Goal: Ask a question: Seek information or help from site administrators or community

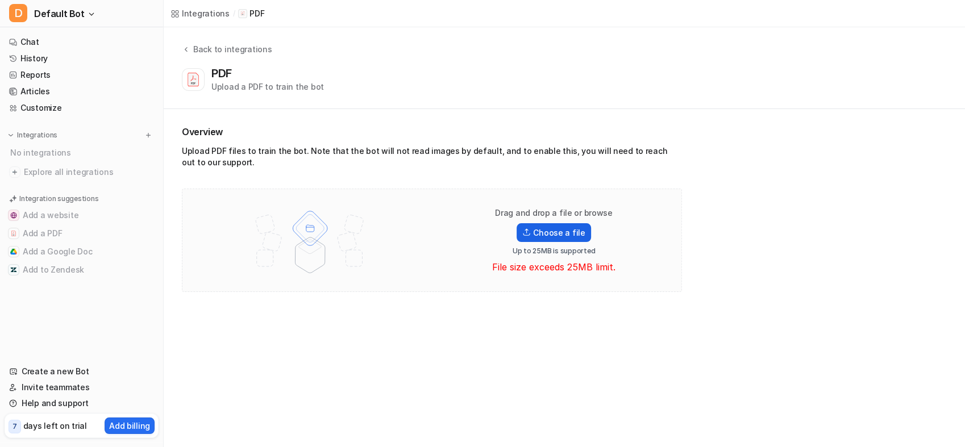
click at [557, 239] on label "Choose a file" at bounding box center [553, 232] width 74 height 19
click at [0, 0] on input "Choose a file" at bounding box center [0, 0] width 0 height 0
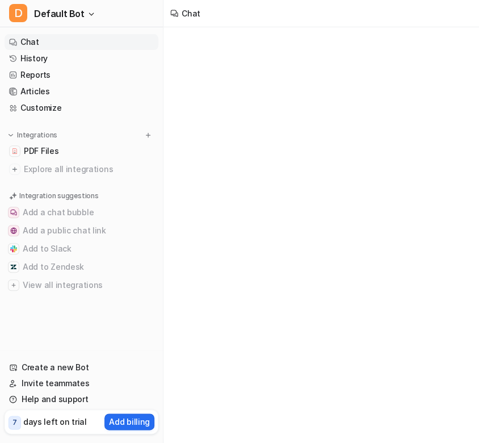
click at [27, 47] on link "Chat" at bounding box center [82, 42] width 154 height 16
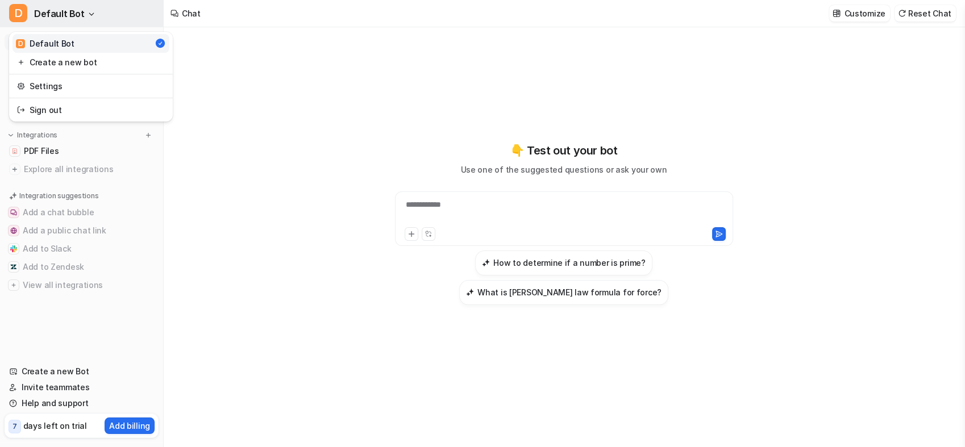
click at [80, 12] on span "Default Bot" at bounding box center [59, 14] width 51 height 16
click at [47, 110] on link "Sign out" at bounding box center [90, 110] width 157 height 19
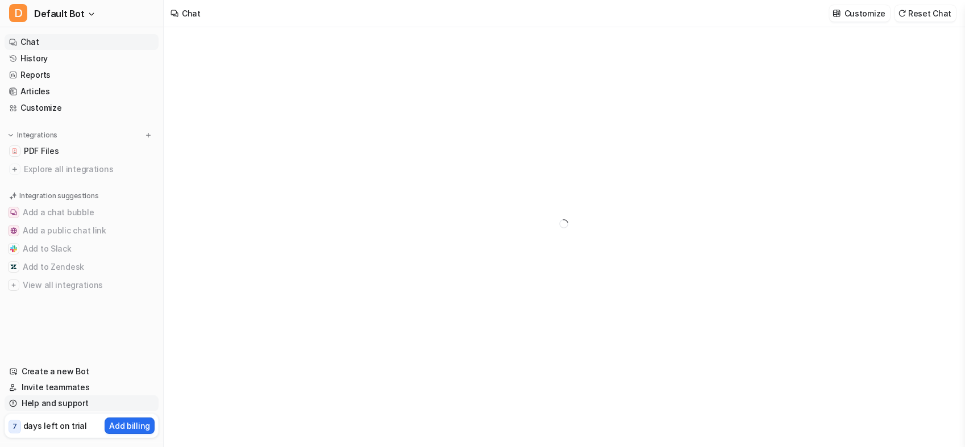
type textarea "**********"
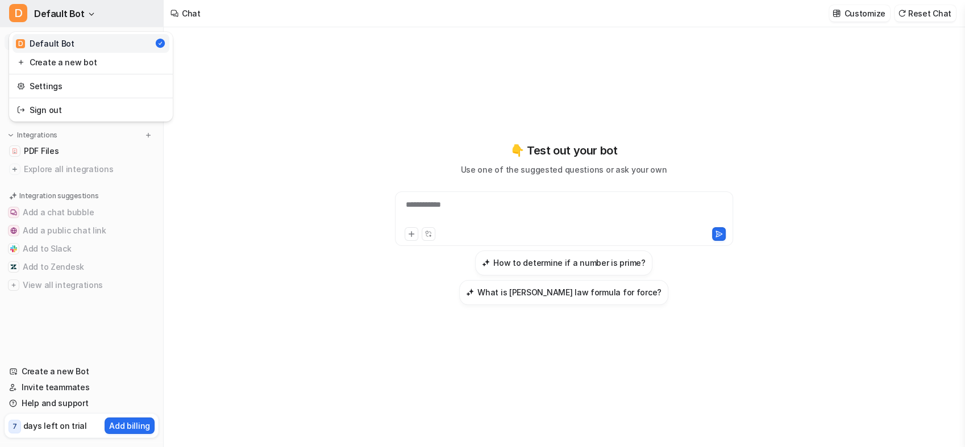
click at [27, 17] on button "D Default Bot" at bounding box center [81, 13] width 163 height 27
click at [31, 110] on link "Sign out" at bounding box center [90, 110] width 157 height 19
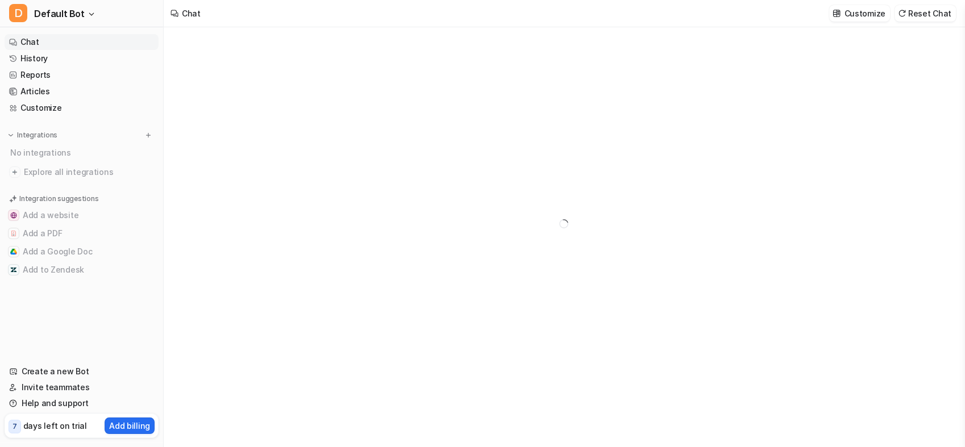
click at [423, 238] on div at bounding box center [563, 223] width 418 height 393
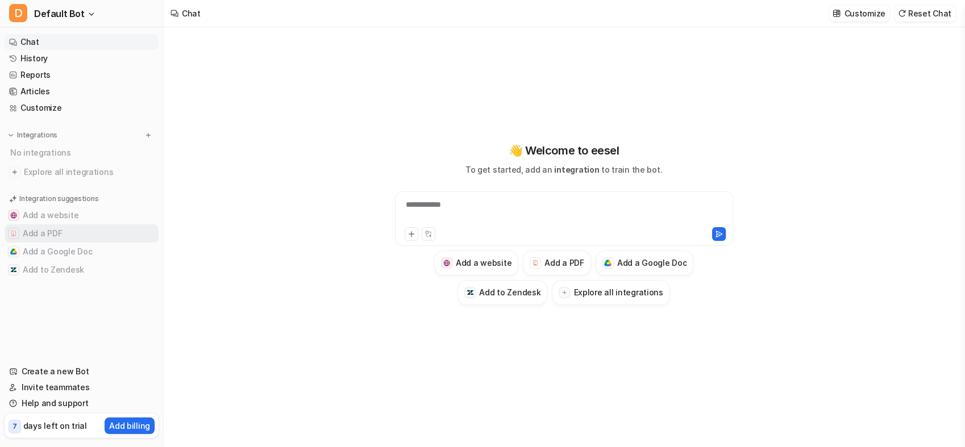
click at [36, 226] on button "Add a PDF" at bounding box center [82, 233] width 154 height 18
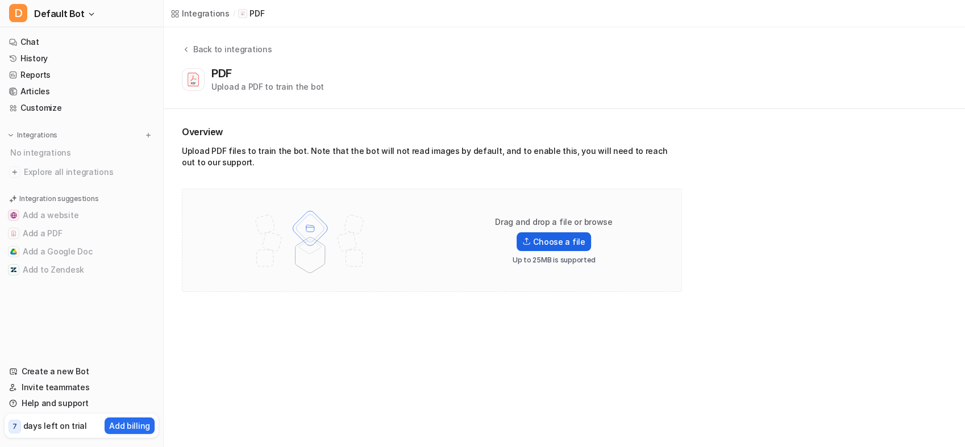
click at [563, 241] on label "Choose a file" at bounding box center [553, 241] width 74 height 19
click at [0, 0] on input "Choose a file" at bounding box center [0, 0] width 0 height 0
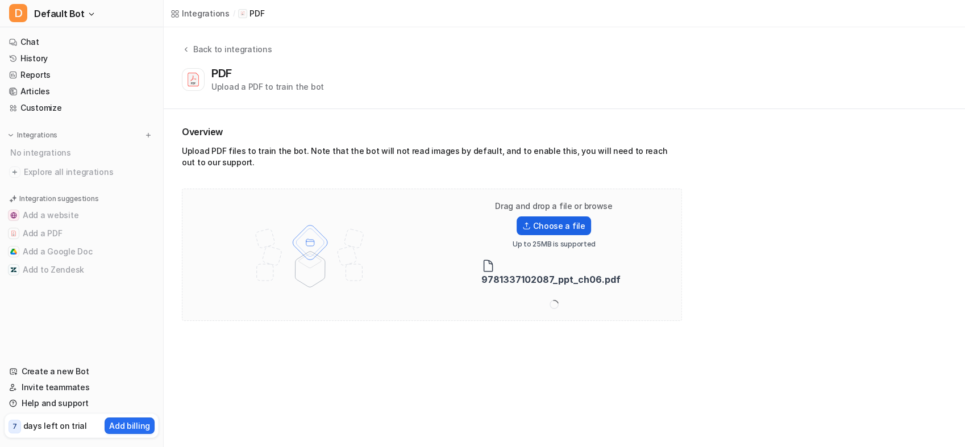
click at [565, 222] on label "Choose a file" at bounding box center [553, 225] width 74 height 19
click at [0, 0] on input "Choose a file" at bounding box center [0, 0] width 0 height 0
click at [559, 220] on div "Drag and drop a file or browse Choose a file Up to 25MB is supported 9781337102…" at bounding box center [553, 255] width 145 height 108
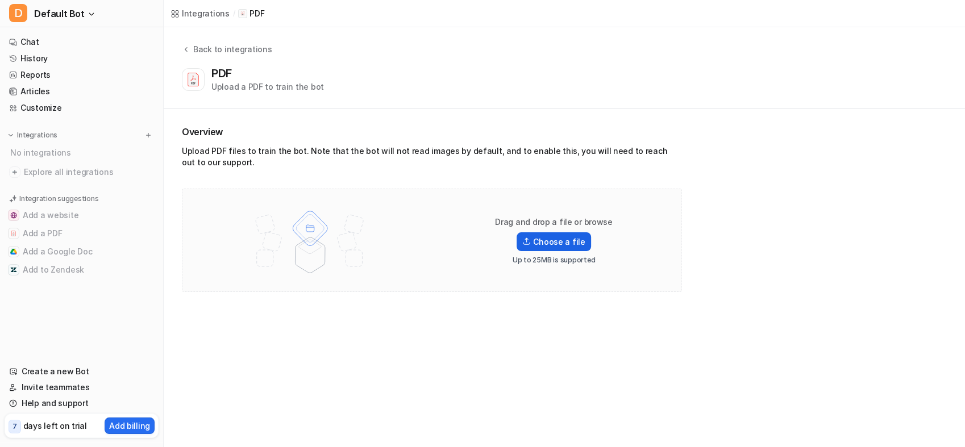
click at [566, 241] on label "Choose a file" at bounding box center [553, 241] width 74 height 19
click at [0, 0] on input "Choose a file" at bounding box center [0, 0] width 0 height 0
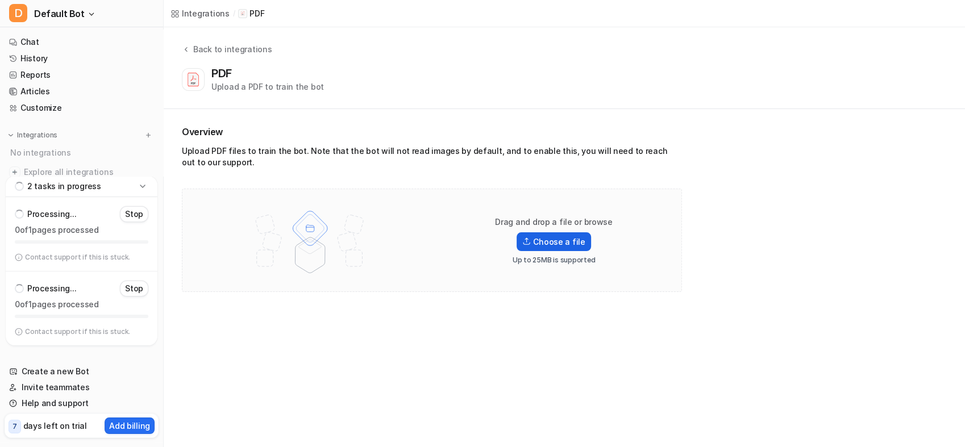
click at [543, 245] on label "Choose a file" at bounding box center [553, 241] width 74 height 19
click at [0, 0] on input "Choose a file" at bounding box center [0, 0] width 0 height 0
click at [542, 240] on label "Choose a file" at bounding box center [553, 241] width 74 height 19
click at [0, 0] on input "Choose a file" at bounding box center [0, 0] width 0 height 0
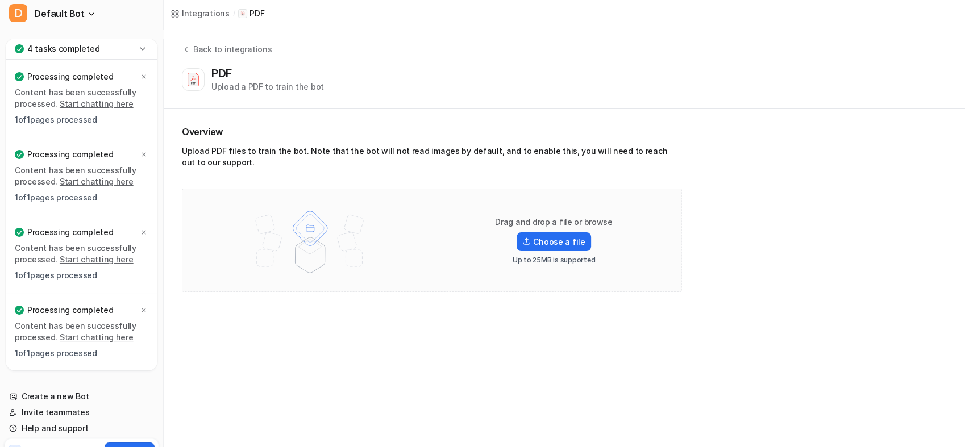
click at [137, 50] on icon at bounding box center [142, 48] width 11 height 11
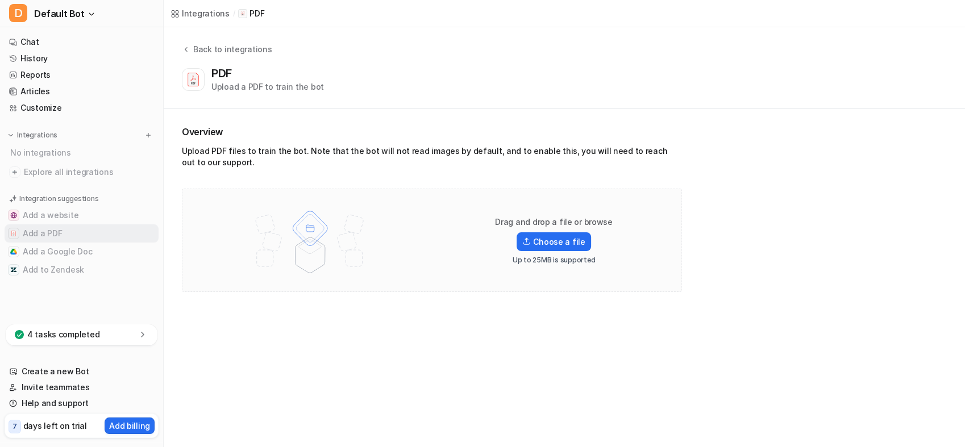
click at [39, 229] on button "Add a PDF" at bounding box center [82, 233] width 154 height 18
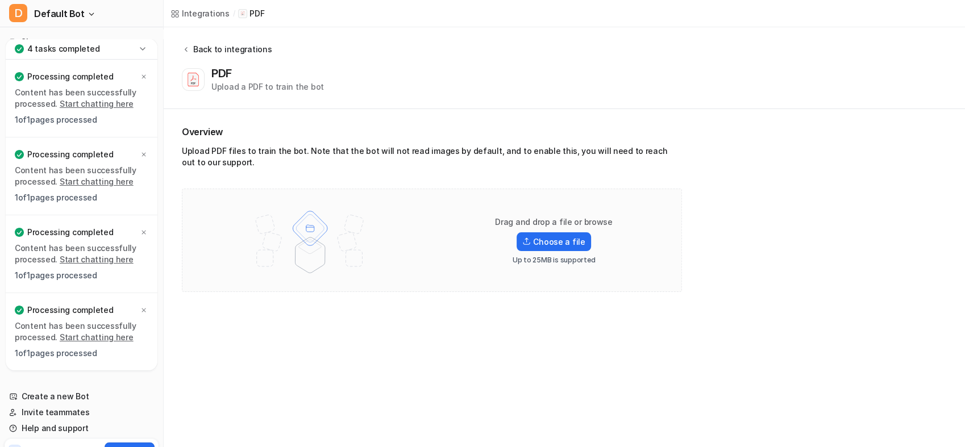
click at [190, 57] on button "Back to integrations" at bounding box center [227, 54] width 90 height 23
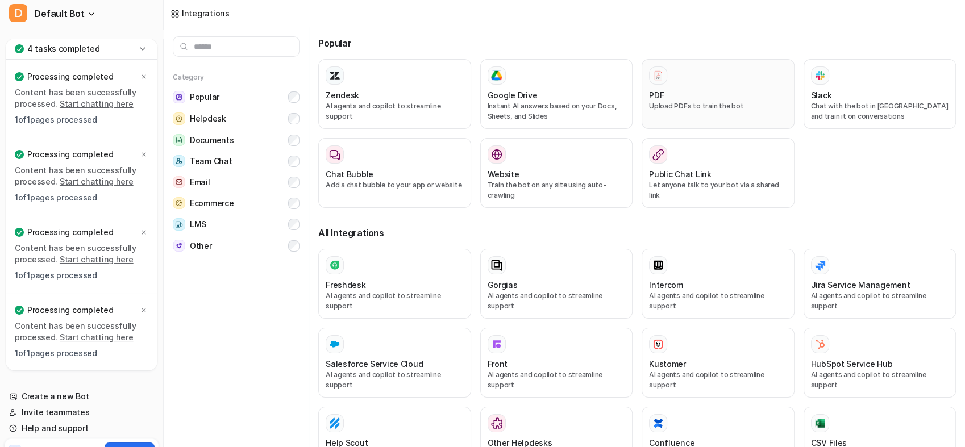
click at [707, 95] on div "PDF" at bounding box center [718, 95] width 138 height 12
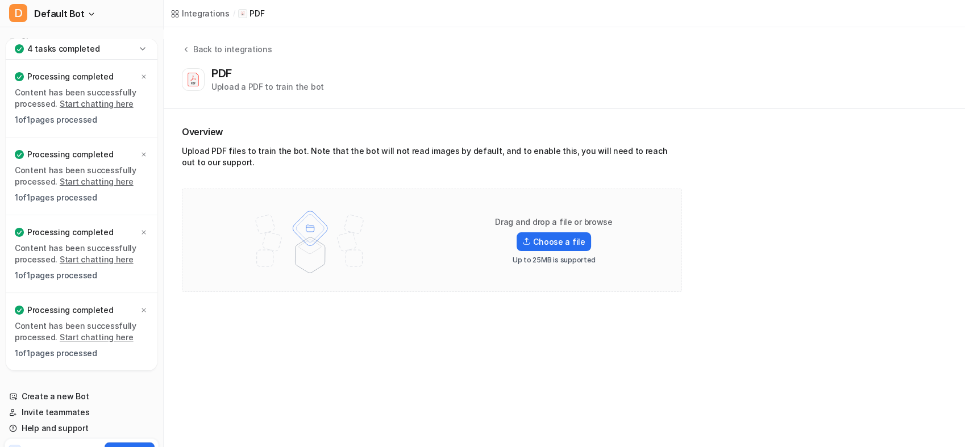
click at [131, 50] on div "4 tasks completed" at bounding box center [82, 49] width 152 height 21
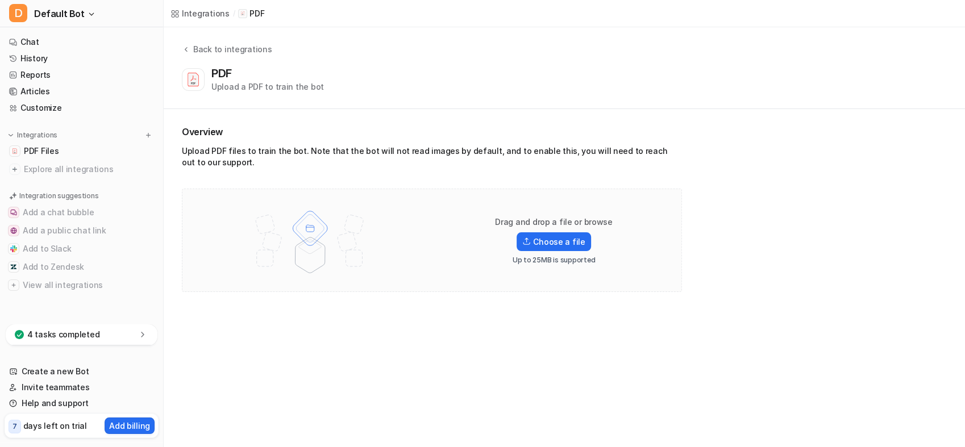
click at [41, 339] on p "4 tasks completed" at bounding box center [63, 334] width 72 height 11
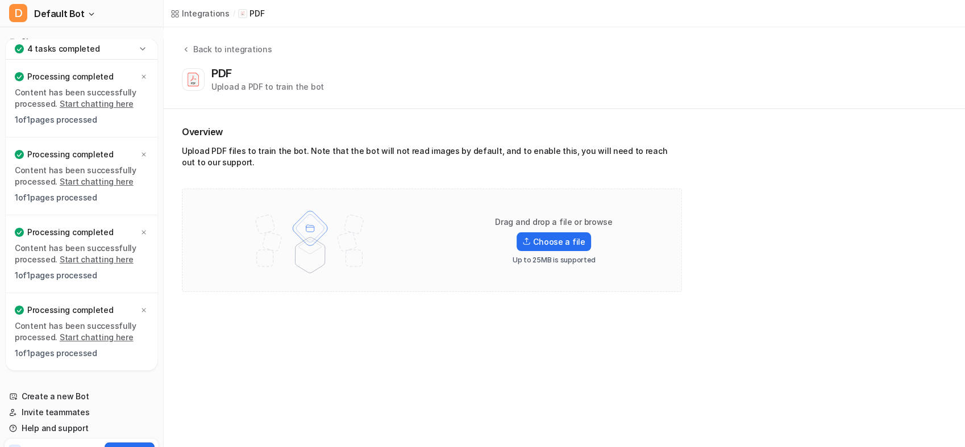
click at [133, 50] on div "4 tasks completed" at bounding box center [82, 49] width 152 height 21
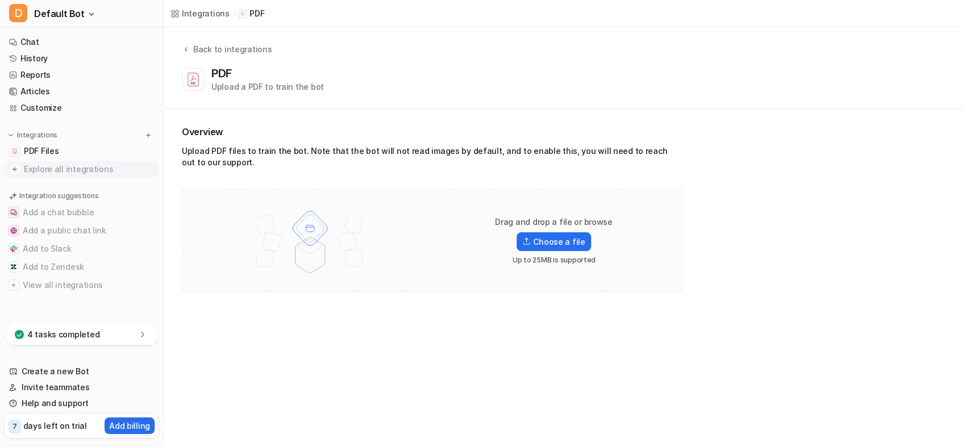
click at [61, 169] on span "Explore all integrations" at bounding box center [89, 169] width 130 height 18
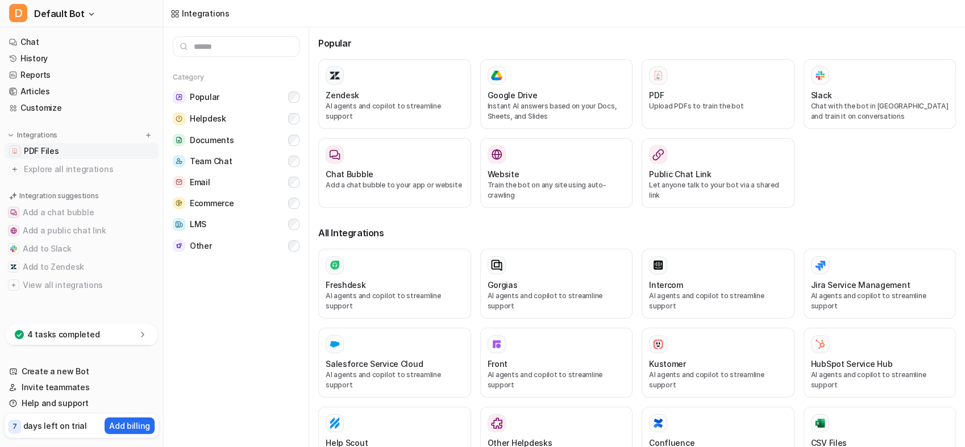
click at [47, 150] on span "PDF Files" at bounding box center [41, 150] width 35 height 11
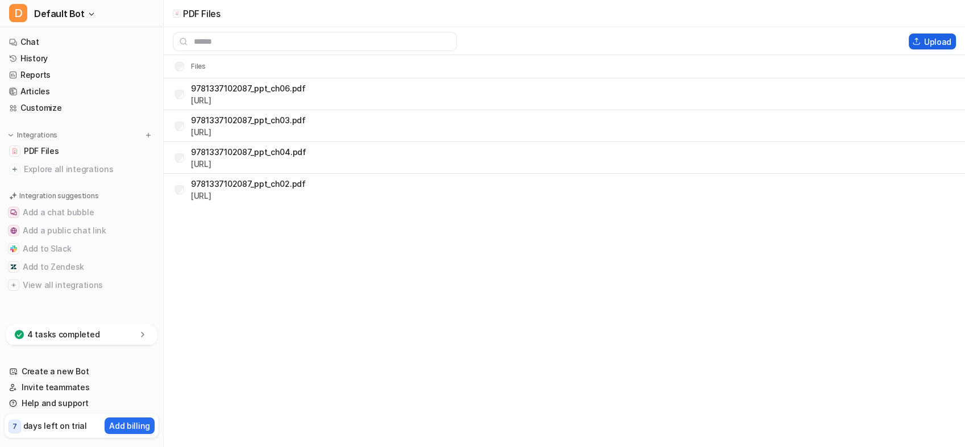
click at [927, 48] on button "Upload" at bounding box center [931, 42] width 47 height 16
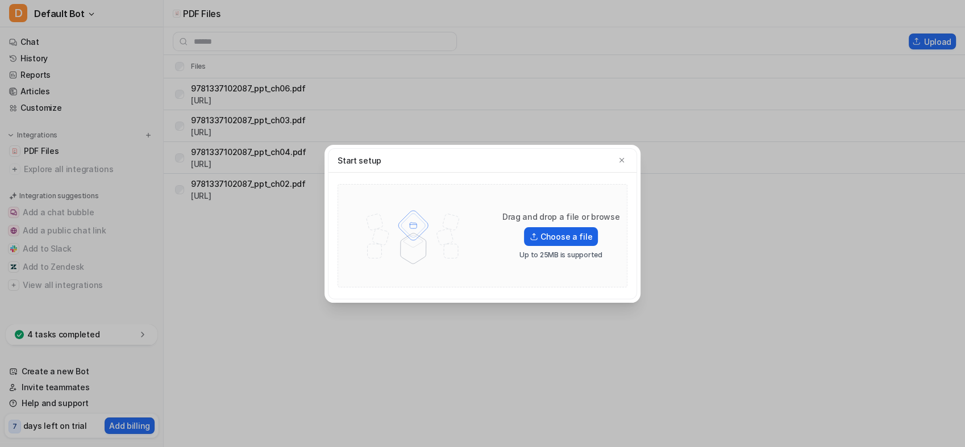
click at [560, 241] on label "Choose a file" at bounding box center [561, 236] width 74 height 19
click at [0, 0] on input "Choose a file" at bounding box center [0, 0] width 0 height 0
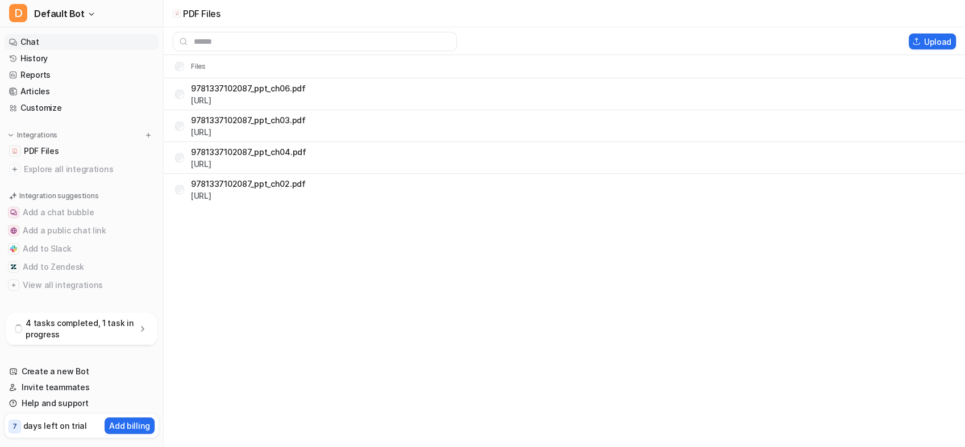
click at [58, 44] on link "Chat" at bounding box center [82, 42] width 154 height 16
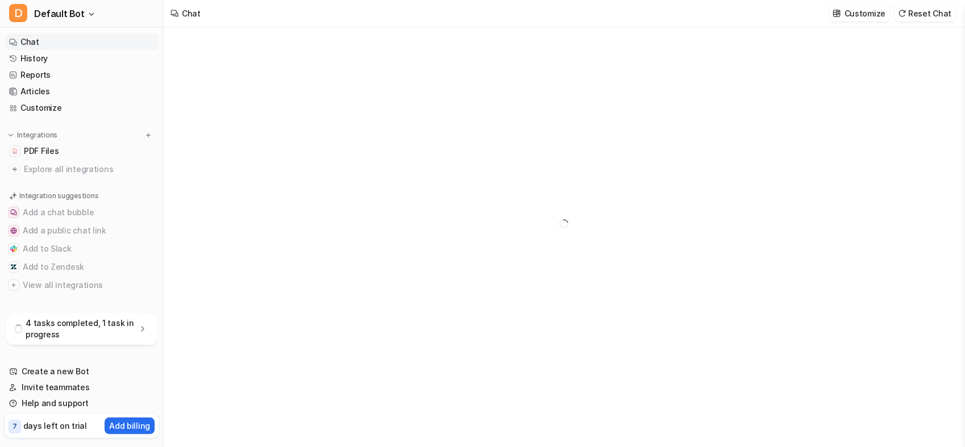
type textarea "**********"
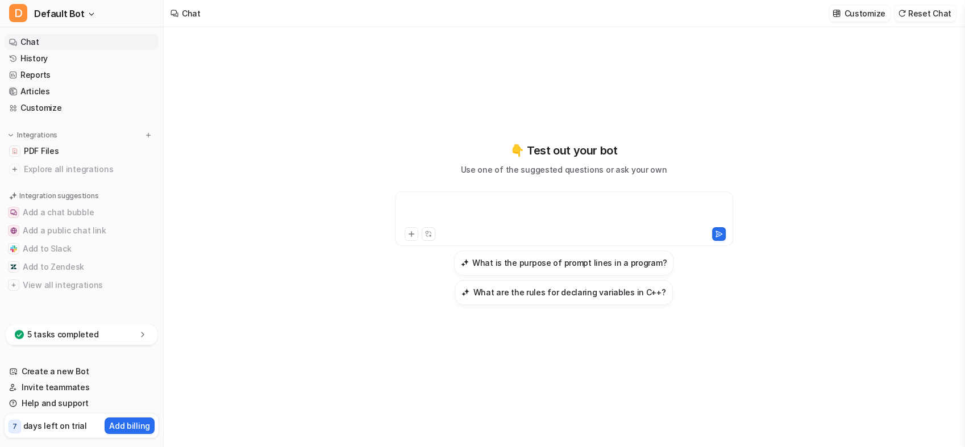
click at [436, 206] on div at bounding box center [564, 212] width 332 height 26
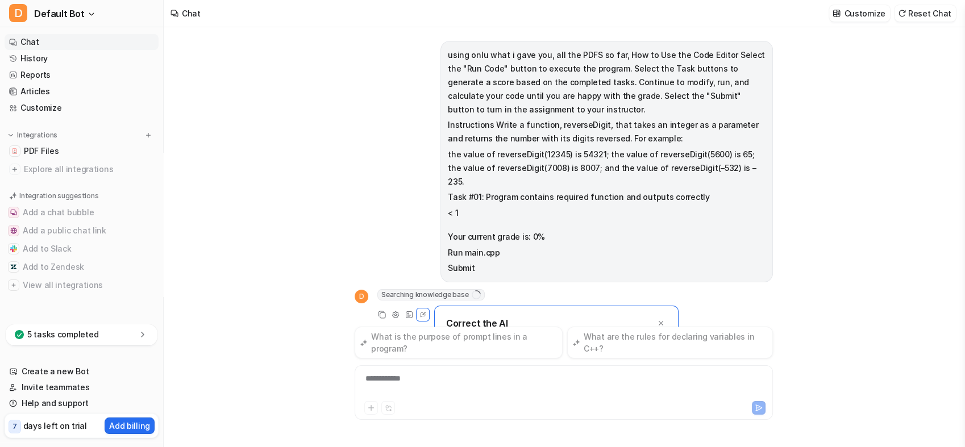
click at [788, 240] on div "**********" at bounding box center [564, 237] width 800 height 420
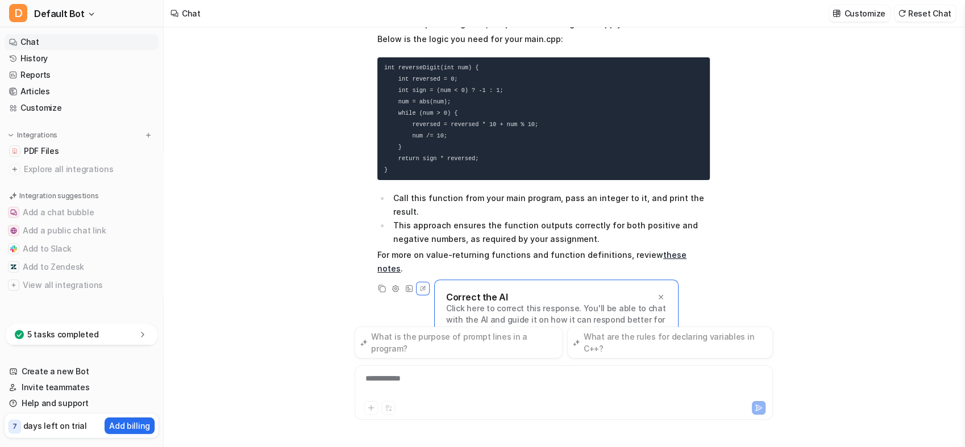
scroll to position [335, 0]
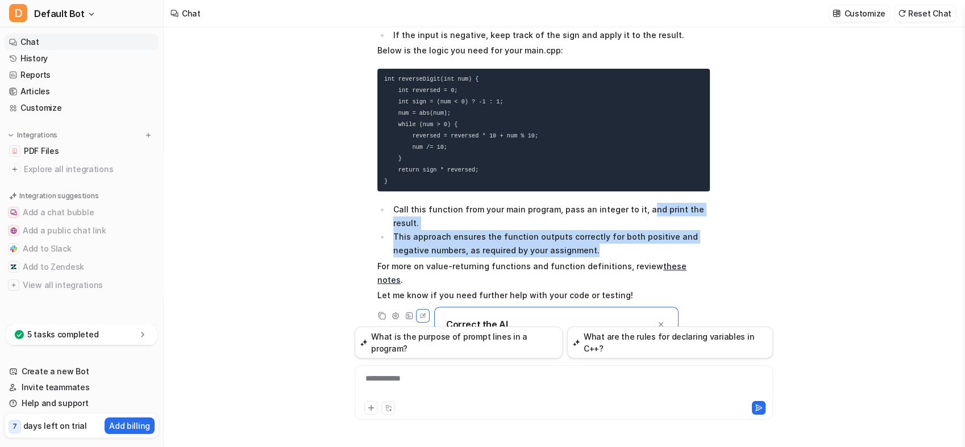
drag, startPoint x: 637, startPoint y: 227, endPoint x: 637, endPoint y: 195, distance: 32.4
click at [637, 203] on ul "Call this function from your main program, pass an integer to it, and print the…" at bounding box center [543, 230] width 332 height 55
click at [686, 261] on link "these notes" at bounding box center [531, 272] width 309 height 23
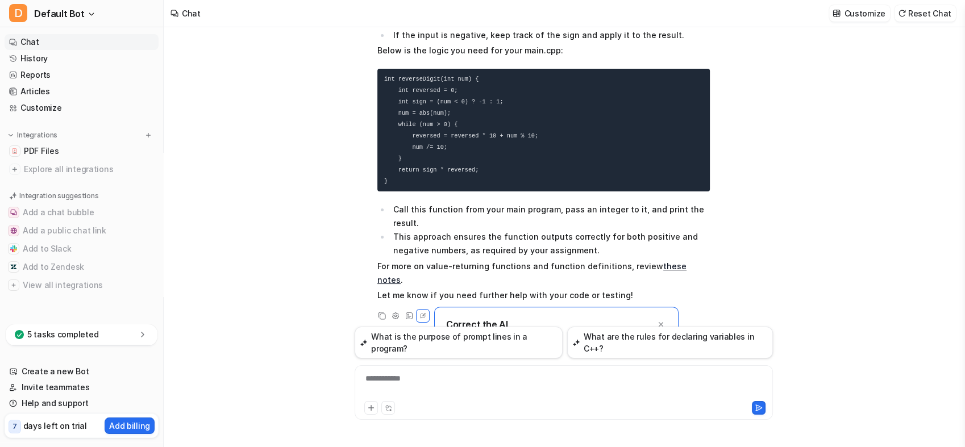
click at [541, 381] on div "**********" at bounding box center [563, 386] width 412 height 26
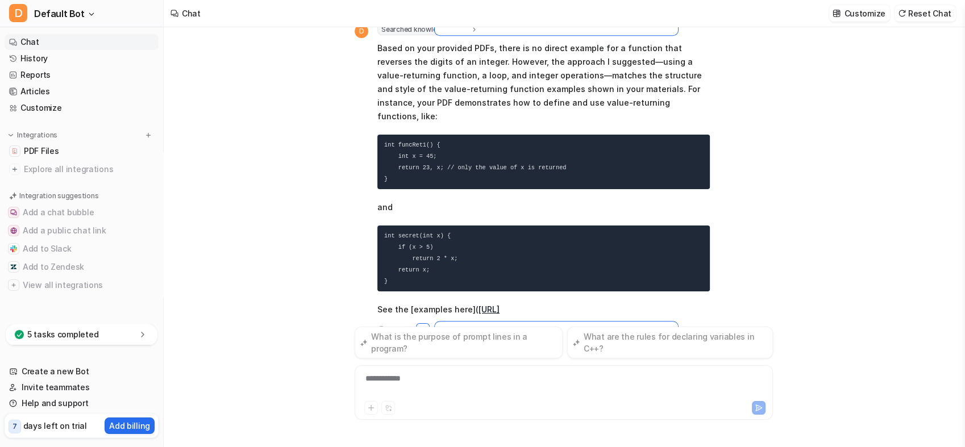
scroll to position [689, 0]
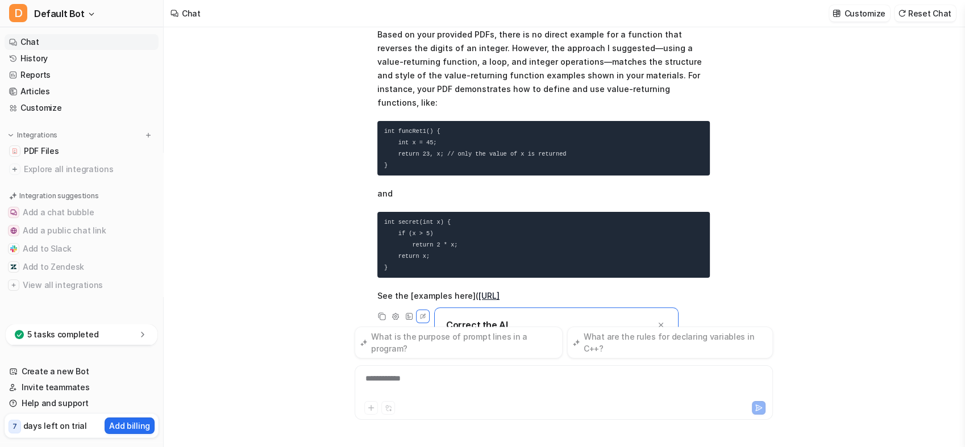
click at [746, 183] on div "D Searched knowledge base search_queries : [ "reverseDigit function example", "…" at bounding box center [563, 166] width 418 height 313
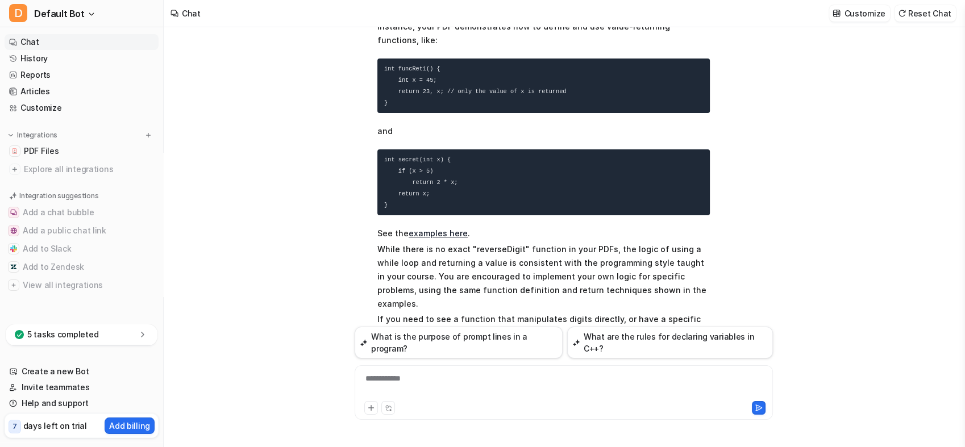
scroll to position [761, 0]
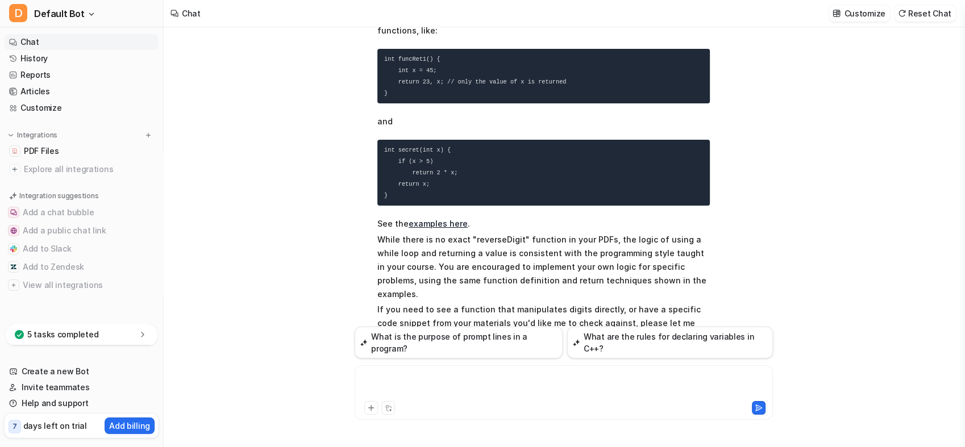
click at [462, 385] on div at bounding box center [563, 386] width 412 height 26
click at [373, 409] on icon at bounding box center [371, 408] width 8 height 8
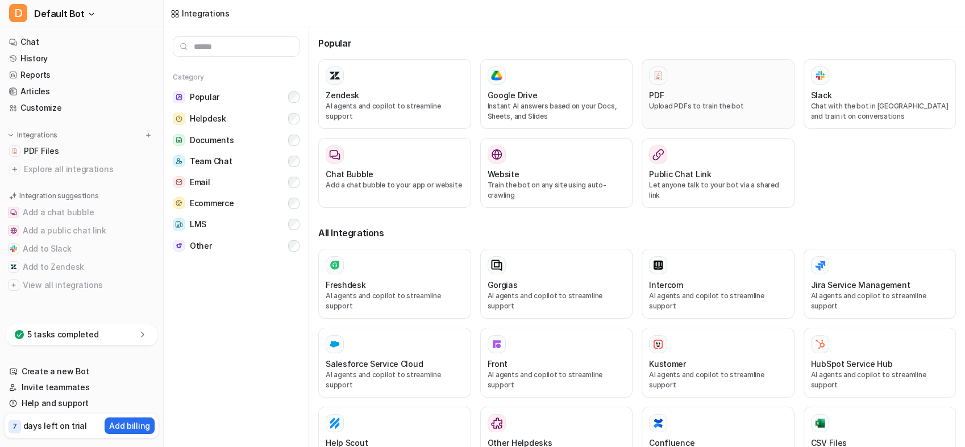
click at [677, 79] on div at bounding box center [718, 75] width 138 height 18
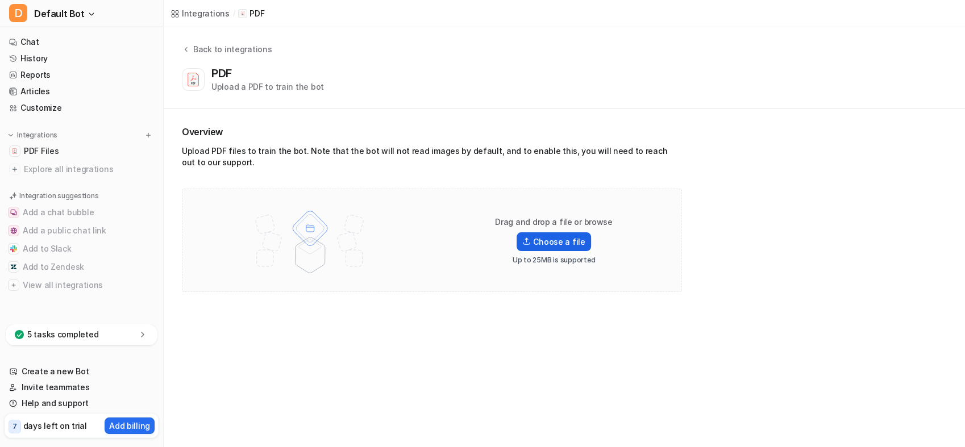
click at [540, 244] on label "Choose a file" at bounding box center [553, 241] width 74 height 19
click at [0, 0] on input "Choose a file" at bounding box center [0, 0] width 0 height 0
click at [47, 37] on link "Chat" at bounding box center [82, 42] width 154 height 16
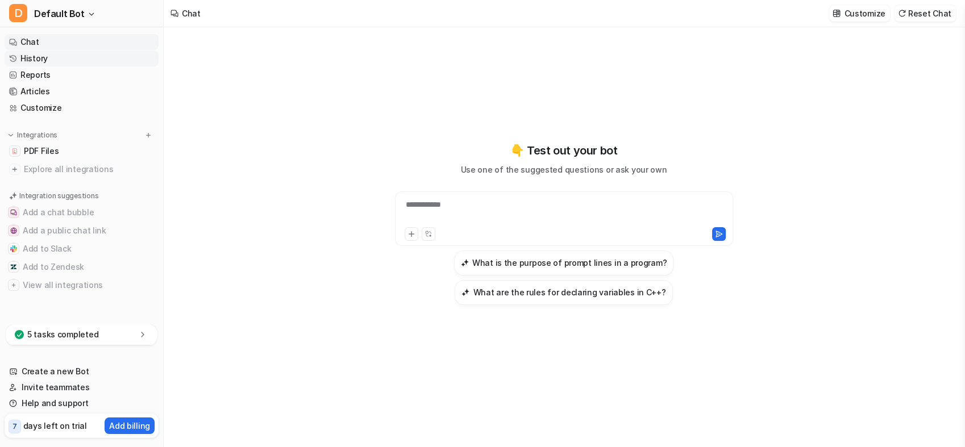
click at [59, 59] on link "History" at bounding box center [82, 59] width 154 height 16
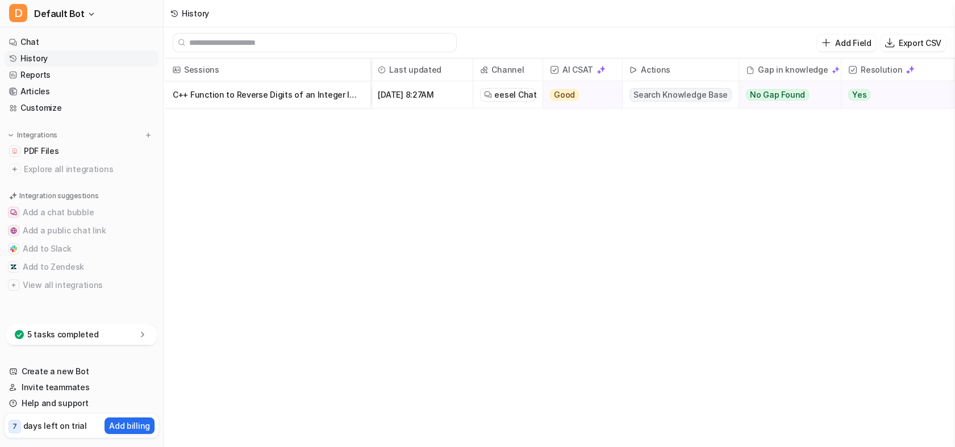
click at [308, 95] on p "C++ Function to Reverse Digits of an Integer Including Negatives" at bounding box center [267, 94] width 189 height 27
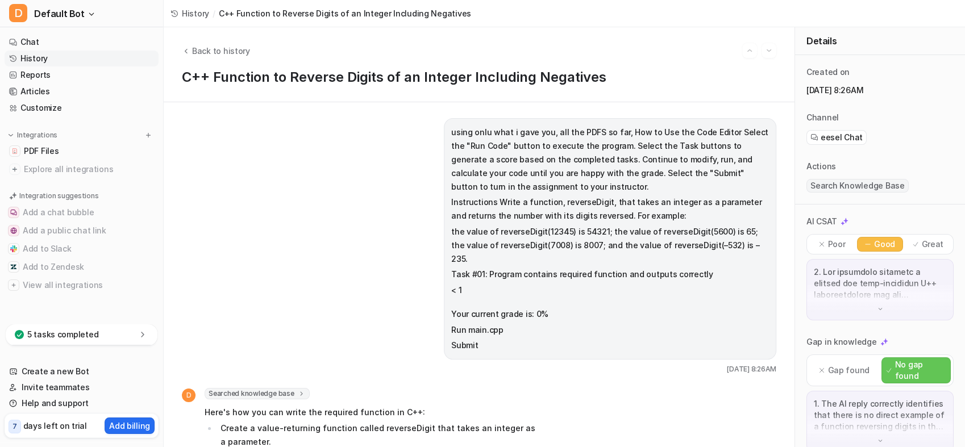
scroll to position [773, 0]
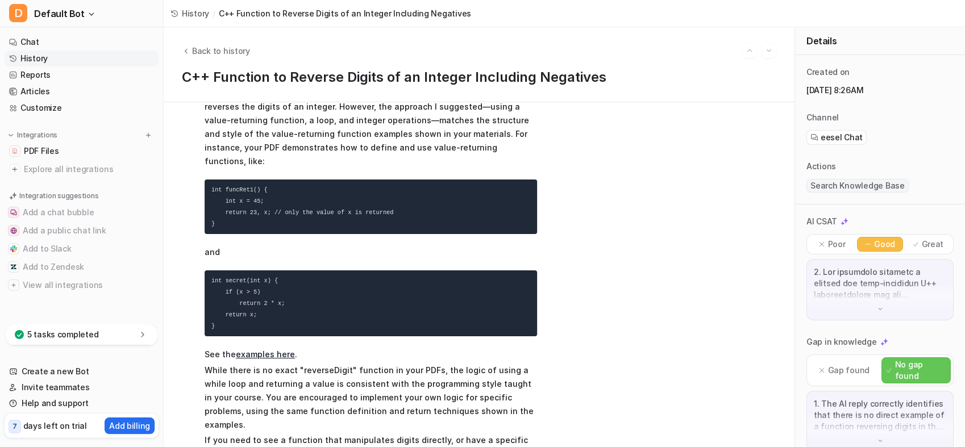
click at [545, 428] on div "using onlu what i gave you, all the PDFS so far, How to Use the Code Editor Sel…" at bounding box center [479, 274] width 631 height 345
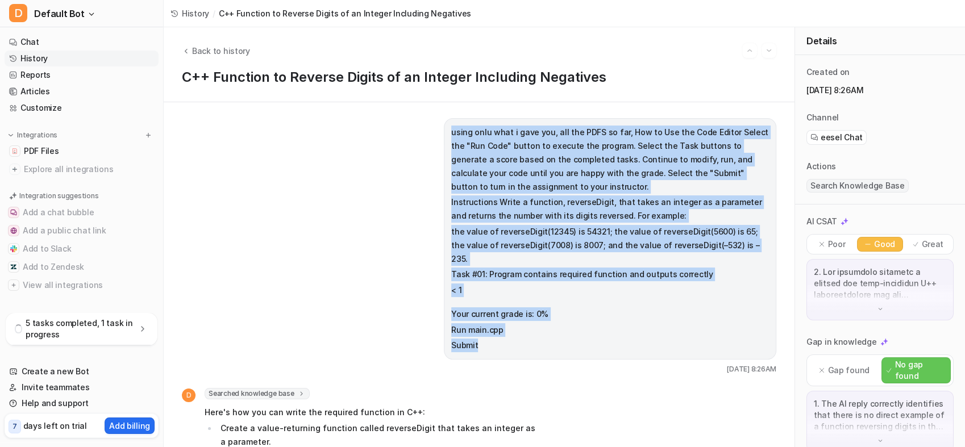
drag, startPoint x: 479, startPoint y: 268, endPoint x: 437, endPoint y: 127, distance: 146.8
click at [444, 127] on div "using onlu what i gave you, all the PDFS so far, How to Use the Code Editor Sel…" at bounding box center [610, 238] width 332 height 241
copy span "using onlu what i gave you, all the PDFS so far, How to Use the Code Editor Sel…"
click at [558, 176] on p "using onlu what i gave you, all the PDFS so far, How to Use the Code Editor Sel…" at bounding box center [610, 160] width 318 height 68
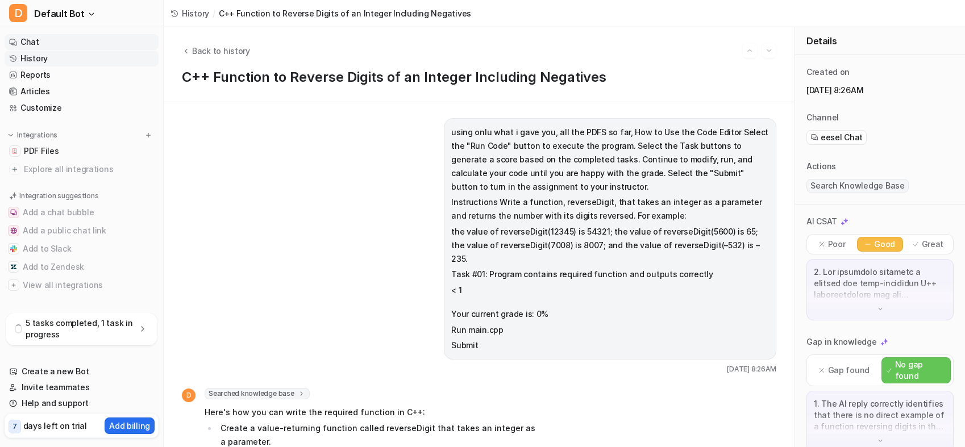
click at [68, 40] on link "Chat" at bounding box center [82, 42] width 154 height 16
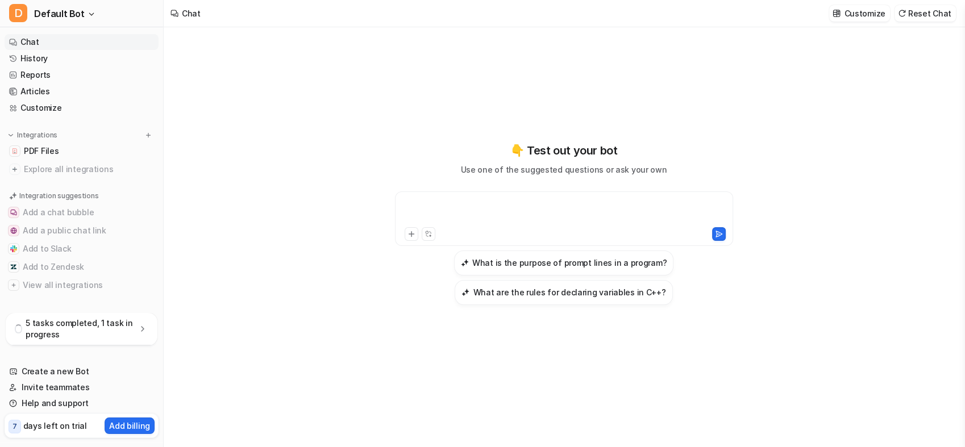
click at [442, 204] on div at bounding box center [564, 212] width 332 height 26
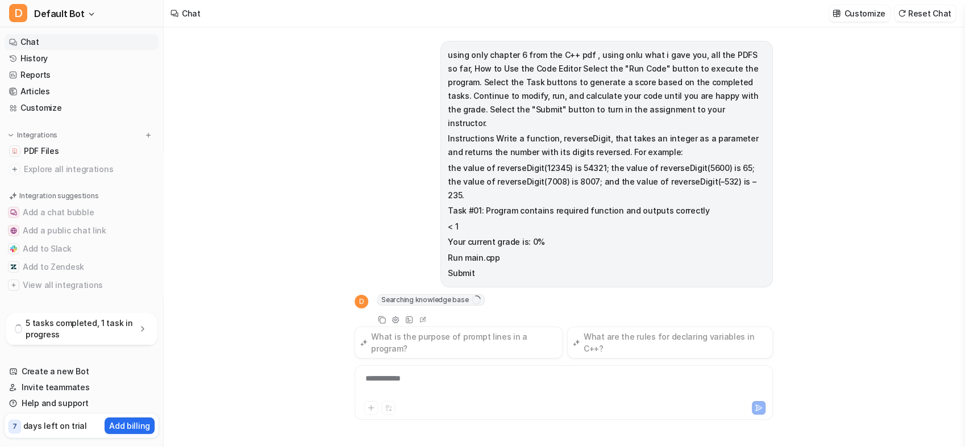
click at [419, 164] on div "using only chapter 6 from the C++ pdf , using onlu what i gave you, all the PDF…" at bounding box center [563, 164] width 418 height 247
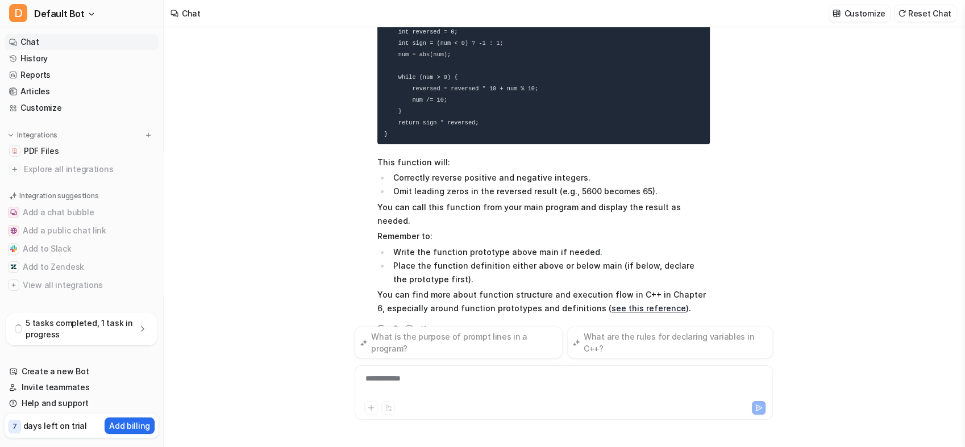
scroll to position [401, 0]
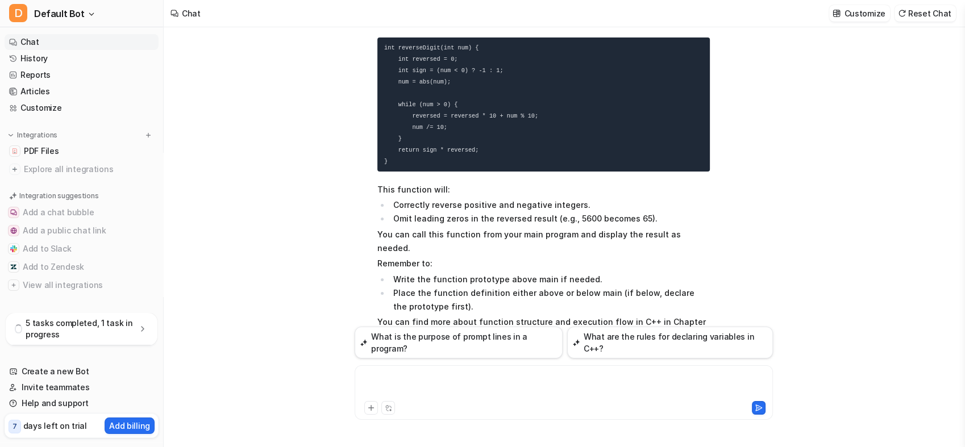
click at [498, 382] on div at bounding box center [563, 386] width 412 height 26
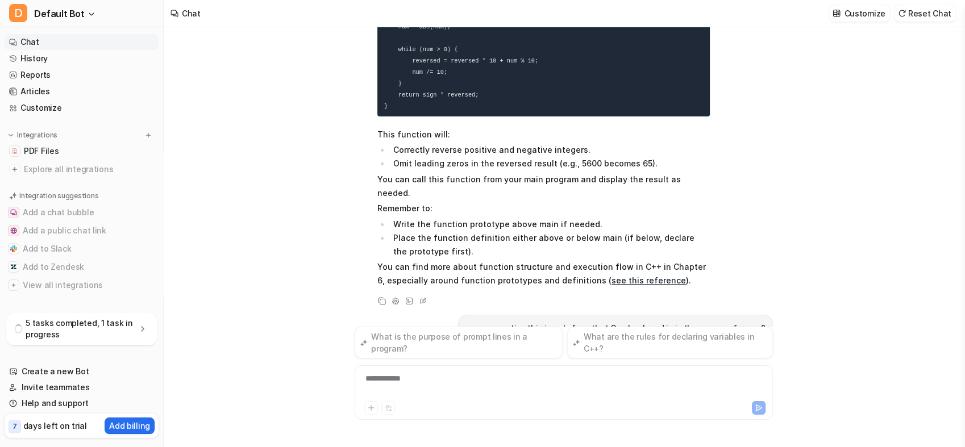
scroll to position [475, 0]
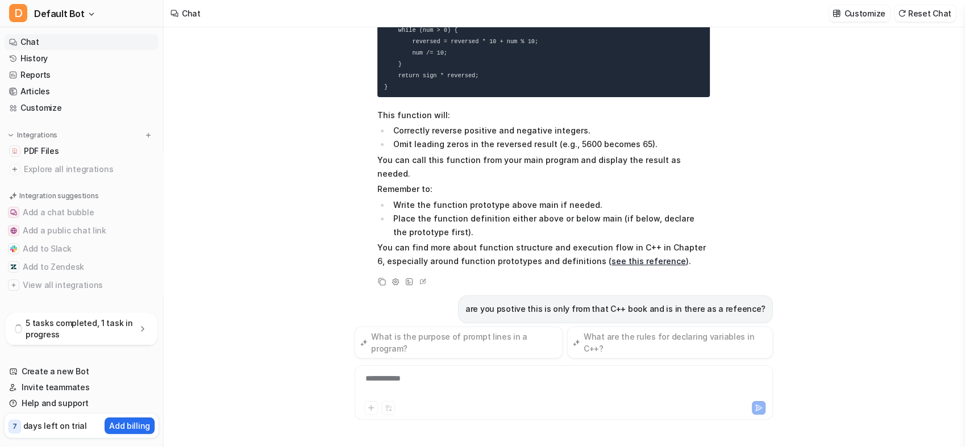
click at [533, 198] on li "Write the function prototype above main if needed." at bounding box center [550, 205] width 320 height 14
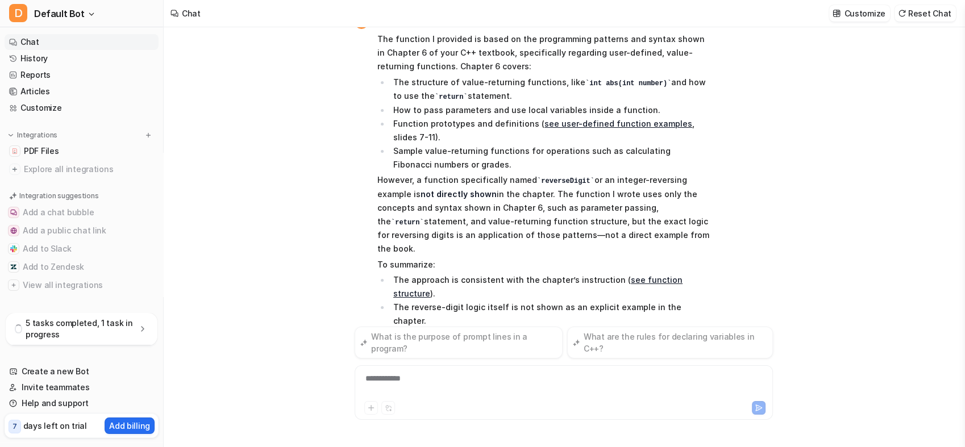
scroll to position [804, 0]
